Goal: Information Seeking & Learning: Learn about a topic

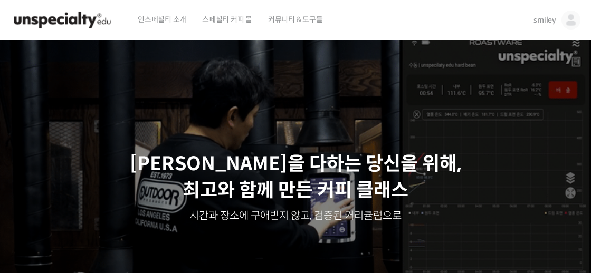
click at [549, 23] on span "smiley" at bounding box center [545, 20] width 23 height 10
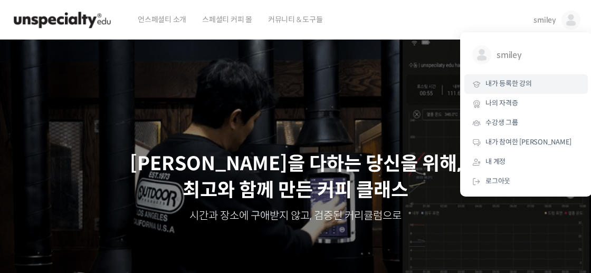
click at [510, 82] on span "내가 등록한 강의" at bounding box center [509, 83] width 46 height 9
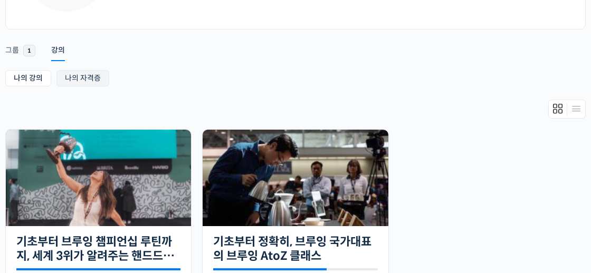
scroll to position [168, 0]
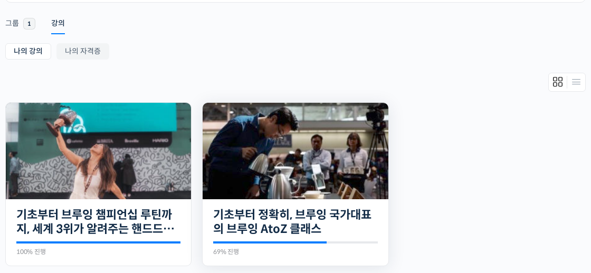
click at [278, 178] on img at bounding box center [295, 151] width 185 height 97
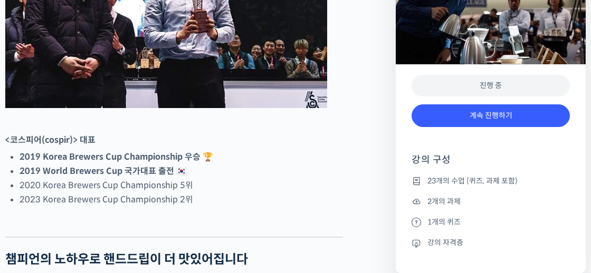
scroll to position [622, 0]
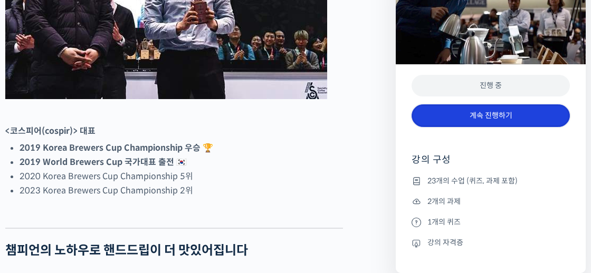
click at [514, 112] on link "계속 진행하기" at bounding box center [491, 116] width 158 height 23
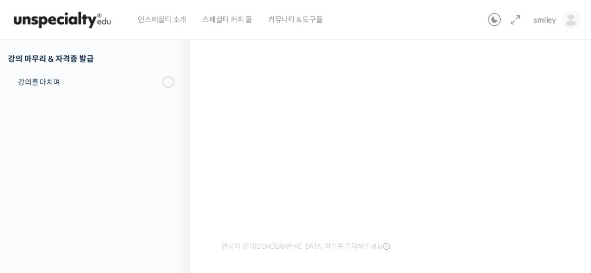
scroll to position [68, 0]
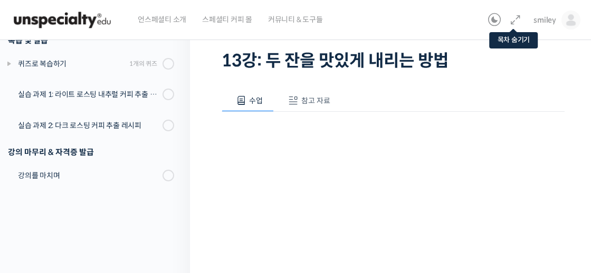
click at [509, 20] on link at bounding box center [513, 20] width 17 height 13
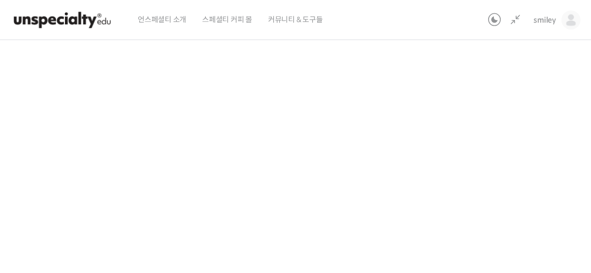
scroll to position [156, 0]
click at [498, 119] on div "기초부터 정확히, 브루잉 국가대표의 브루잉 AtoZ 클래스 13강: 두 잔을 맛있게 내리는 방법 진행 중 수업 17 / 23 진행 중 ← 이전…" at bounding box center [235, 134] width 660 height 487
click at [531, 66] on div "기초부터 정확히, 브루잉 국가대표의 브루잉 AtoZ 클래스 13강: 두 잔을 맛있게 내리는 방법 진행 중 수업 17 / 23 진행 중 ← 이전…" at bounding box center [235, 134] width 660 height 487
click at [520, 87] on div "기초부터 정확히, 브루잉 국가대표의 브루잉 AtoZ 클래스 13강: 두 잔을 맛있게 내리는 방법 진행 중 수업 17 / 23 진행 중 ← 이전…" at bounding box center [235, 134] width 660 height 487
click at [507, 92] on div "기초부터 정확히, 브루잉 국가대표의 브루잉 AtoZ 클래스 13강: 두 잔을 맛있게 내리는 방법 진행 중 수업 17 / 23 진행 중 ← 이전…" at bounding box center [235, 134] width 660 height 487
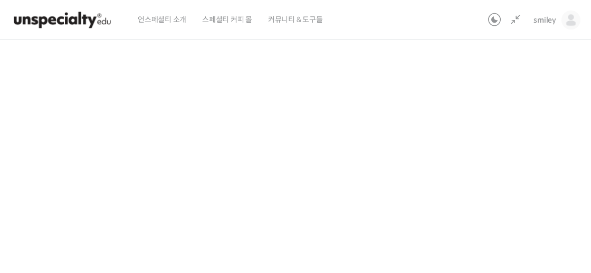
click at [501, 164] on div "기초부터 정확히, 브루잉 국가대표의 브루잉 AtoZ 클래스 13강: 두 잔을 맛있게 내리는 방법 진행 중 수업 17 / 23 진행 중 ← 이전…" at bounding box center [235, 134] width 660 height 487
click at [500, 164] on div "기초부터 정확히, 브루잉 국가대표의 브루잉 AtoZ 클래스 13강: 두 잔을 맛있게 내리는 방법 진행 중 수업 17 / 23 진행 중 ← 이전…" at bounding box center [235, 134] width 660 height 487
click at [487, 113] on div "기초부터 정확히, 브루잉 국가대표의 브루잉 AtoZ 클래스 13강: 두 잔을 맛있게 내리는 방법 진행 중 수업 17 / 23 진행 중 ← 이전…" at bounding box center [235, 134] width 660 height 487
click at [468, 193] on div "기초부터 정확히, 브루잉 국가대표의 브루잉 AtoZ 클래스 13강: 두 잔을 맛있게 내리는 방법 진행 중 수업 17 / 23 진행 중 ← 이전…" at bounding box center [235, 134] width 660 height 487
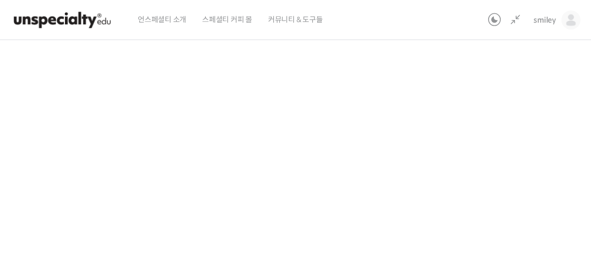
click at [488, 165] on div "기초부터 정확히, 브루잉 국가대표의 브루잉 AtoZ 클래스 13강: 두 잔을 맛있게 내리는 방법 진행 중 수업 17 / 23 진행 중 ← 이전…" at bounding box center [235, 131] width 660 height 487
click at [489, 210] on div "기초부터 정확히, 브루잉 국가대표의 브루잉 AtoZ 클래스 13강: 두 잔을 맛있게 내리는 방법 진행 중 수업 17 / 23 진행 중 ← 이전…" at bounding box center [235, 131] width 660 height 487
click at [502, 119] on div "기초부터 정확히, 브루잉 국가대표의 브루잉 AtoZ 클래스 13강: 두 잔을 맛있게 내리는 방법 진행 중 수업 17 / 23 진행 중 ← 이전…" at bounding box center [235, 131] width 660 height 487
click at [515, 196] on div "기초부터 정확히, 브루잉 국가대표의 브루잉 AtoZ 클래스 13강: 두 잔을 맛있게 내리는 방법 진행 중 수업 17 / 23 진행 중 ← 이전…" at bounding box center [235, 131] width 660 height 487
click at [509, 198] on div "기초부터 정확히, 브루잉 국가대표의 브루잉 AtoZ 클래스 13강: 두 잔을 맛있게 내리는 방법 진행 중 수업 17 / 23 진행 중 ← 이전…" at bounding box center [235, 131] width 660 height 487
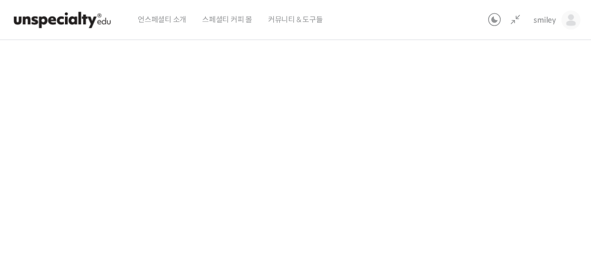
click at [509, 198] on div "기초부터 정확히, 브루잉 국가대표의 브루잉 AtoZ 클래스 13강: 두 잔을 맛있게 내리는 방법 진행 중 수업 17 / 23 진행 중 ← 이전…" at bounding box center [235, 131] width 660 height 487
click at [480, 165] on div "기초부터 정확히, 브루잉 국가대표의 브루잉 AtoZ 클래스 13강: 두 잔을 맛있게 내리는 방법 진행 중 수업 17 / 23 진행 중 ← 이전…" at bounding box center [235, 131] width 660 height 487
click at [483, 162] on div "기초부터 정확히, 브루잉 국가대표의 브루잉 AtoZ 클래스 13강: 두 잔을 맛있게 내리는 방법 진행 중 수업 17 / 23 진행 중 ← 이전…" at bounding box center [235, 131] width 660 height 487
click at [496, 152] on div "기초부터 정확히, 브루잉 국가대표의 브루잉 AtoZ 클래스 13강: 두 잔을 맛있게 내리는 방법 진행 중 수업 17 / 23 진행 중 ← 이전…" at bounding box center [235, 131] width 660 height 487
click at [497, 191] on div "기초부터 정확히, 브루잉 국가대표의 브루잉 AtoZ 클래스 13강: 두 잔을 맛있게 내리는 방법 진행 중 수업 17 / 23 진행 중 ← 이전…" at bounding box center [235, 131] width 660 height 487
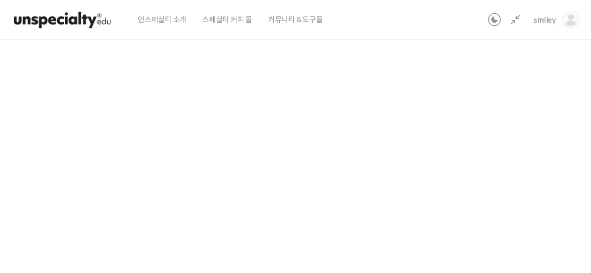
click at [544, 143] on div "기초부터 정확히, 브루잉 국가대표의 브루잉 AtoZ 클래스 13강: 두 잔을 맛있게 내리는 방법 진행 중 수업 17 / 23 진행 중 ← 이전…" at bounding box center [235, 131] width 660 height 487
click at [538, 172] on div "기초부터 정확히, 브루잉 국가대표의 브루잉 AtoZ 클래스 13강: 두 잔을 맛있게 내리는 방법 진행 중 수업 17 / 23 진행 중 ← 이전…" at bounding box center [235, 131] width 660 height 487
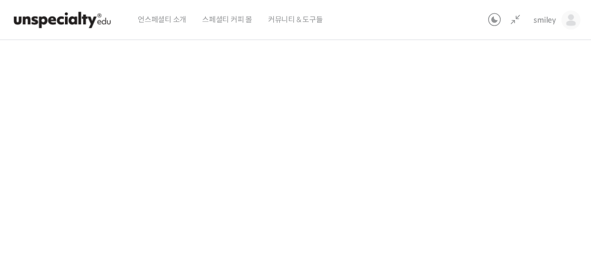
click at [538, 172] on div "기초부터 정확히, 브루잉 국가대표의 브루잉 AtoZ 클래스 13강: 두 잔을 맛있게 내리는 방법 진행 중 수업 17 / 23 진행 중 ← 이전…" at bounding box center [235, 131] width 660 height 487
click at [513, 189] on div "기초부터 정확히, 브루잉 국가대표의 브루잉 AtoZ 클래스 13강: 두 잔을 맛있게 내리는 방법 진행 중 수업 17 / 23 진행 중 ← 이전…" at bounding box center [235, 131] width 660 height 487
click at [552, 108] on div "기초부터 정확히, 브루잉 국가대표의 브루잉 AtoZ 클래스 13강: 두 잔을 맛있게 내리는 방법 진행 중 수업 17 / 23 진행 중 ← 이전…" at bounding box center [235, 131] width 660 height 487
click at [501, 156] on div "기초부터 정확히, 브루잉 국가대표의 브루잉 AtoZ 클래스 13강: 두 잔을 맛있게 내리는 방법 진행 중 수업 17 / 23 진행 중 ← 이전…" at bounding box center [235, 131] width 660 height 487
click at [535, 94] on div "기초부터 정확히, 브루잉 국가대표의 브루잉 AtoZ 클래스 13강: 두 잔을 맛있게 내리는 방법 진행 중 수업 17 / 23 진행 중 ← 이전…" at bounding box center [235, 131] width 660 height 487
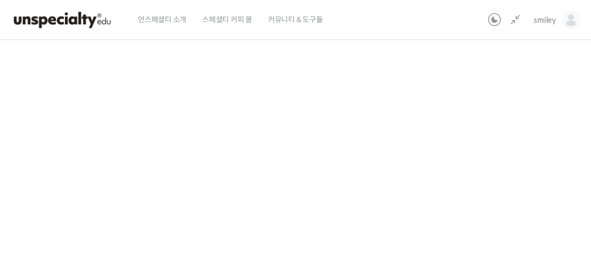
click at [507, 155] on div "기초부터 정확히, 브루잉 국가대표의 브루잉 AtoZ 클래스 13강: 두 잔을 맛있게 내리는 방법 진행 중 수업 17 / 23 진행 중 ← 이전…" at bounding box center [235, 131] width 660 height 487
click at [506, 152] on div "기초부터 정확히, 브루잉 국가대표의 브루잉 AtoZ 클래스 13강: 두 잔을 맛있게 내리는 방법 진행 중 수업 17 / 23 진행 중 ← 이전…" at bounding box center [235, 131] width 660 height 487
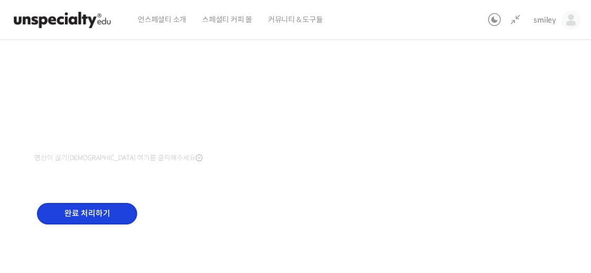
click at [70, 212] on input "완료 처리하기" at bounding box center [87, 214] width 100 height 22
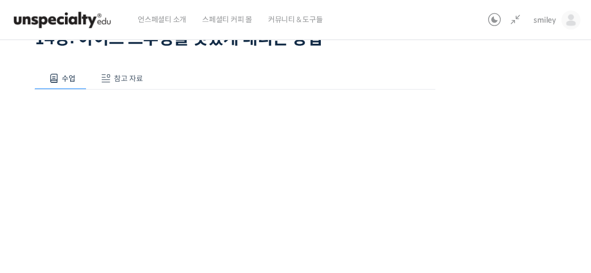
scroll to position [89, 0]
click at [129, 78] on span "참고 자료" at bounding box center [128, 80] width 29 height 10
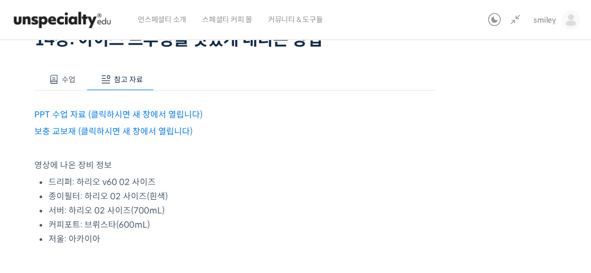
click at [111, 113] on link "PPT 수업 자료 (클릭하시면 새 창에서 열립니다)" at bounding box center [118, 114] width 168 height 11
click at [124, 131] on link "보충 교보재 (클릭하시면 새 창에서 열립니다)" at bounding box center [113, 131] width 158 height 11
click at [218, 184] on li "드리퍼: 하리오 v60 02 사이즈" at bounding box center [242, 182] width 387 height 14
click at [62, 76] on span "수업" at bounding box center [69, 80] width 14 height 10
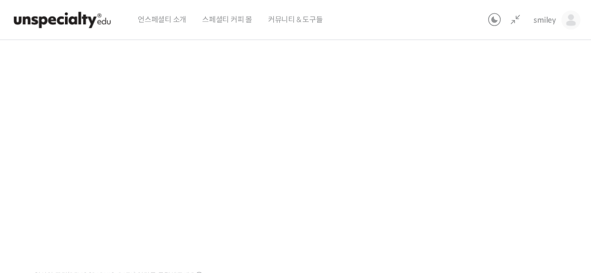
scroll to position [160, 0]
click at [489, 198] on div "기초부터 정확히, 브루잉 국가대표의 브루잉 AtoZ 클래스 14강: 아이스 브루잉을 맛있게 내리는 방법 진행 중 수업 18 / 23 진행 중 …" at bounding box center [235, 130] width 660 height 487
